Goal: Go to known website: Access a specific website the user already knows

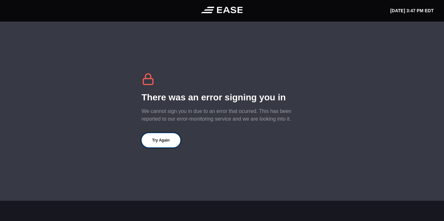
click at [156, 143] on button "Try Again" at bounding box center [161, 140] width 39 height 14
